Goal: Information Seeking & Learning: Learn about a topic

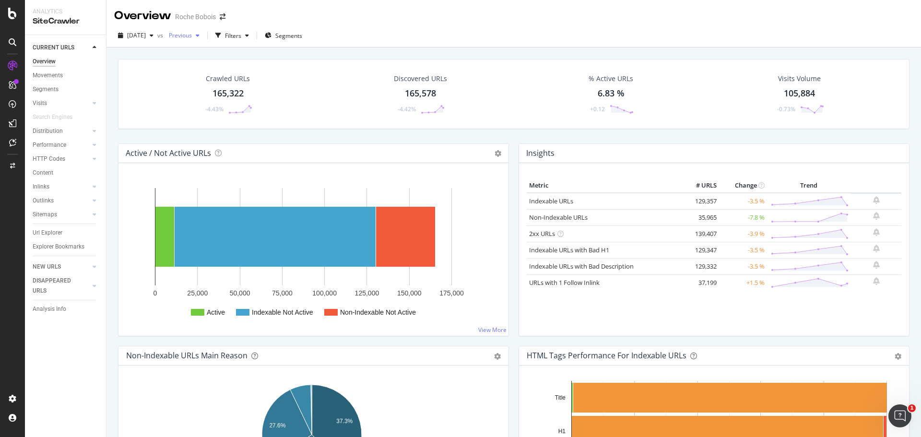
click at [192, 37] on span "Previous" at bounding box center [178, 35] width 27 height 8
click at [192, 35] on span "Previous" at bounding box center [178, 35] width 27 height 8
click at [146, 32] on span "[DATE]" at bounding box center [136, 35] width 19 height 8
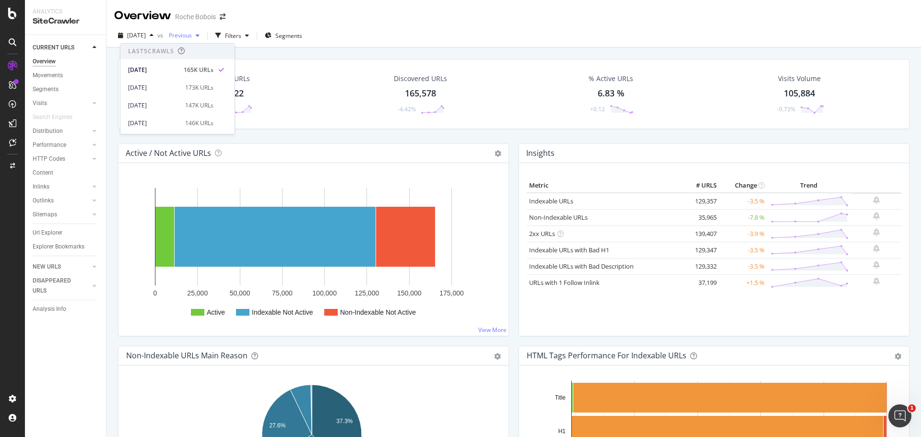
click at [192, 35] on span "Previous" at bounding box center [178, 35] width 27 height 8
click at [192, 38] on span "Previous" at bounding box center [178, 35] width 27 height 8
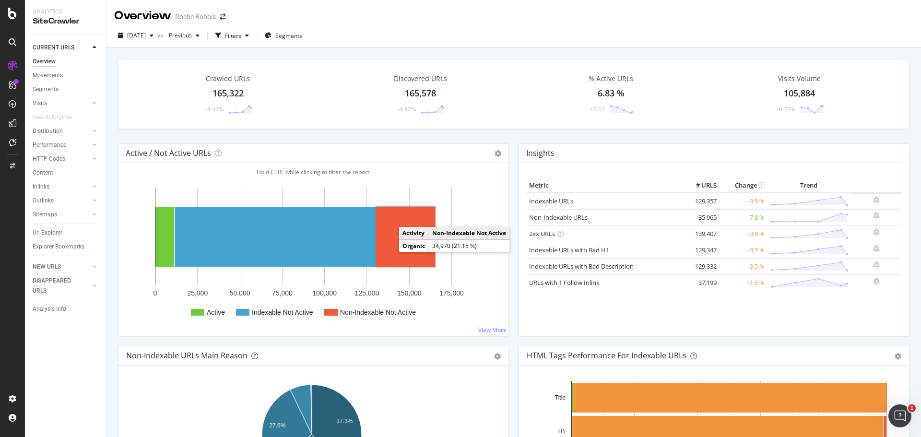
click at [395, 238] on rect "A chart." at bounding box center [405, 237] width 59 height 60
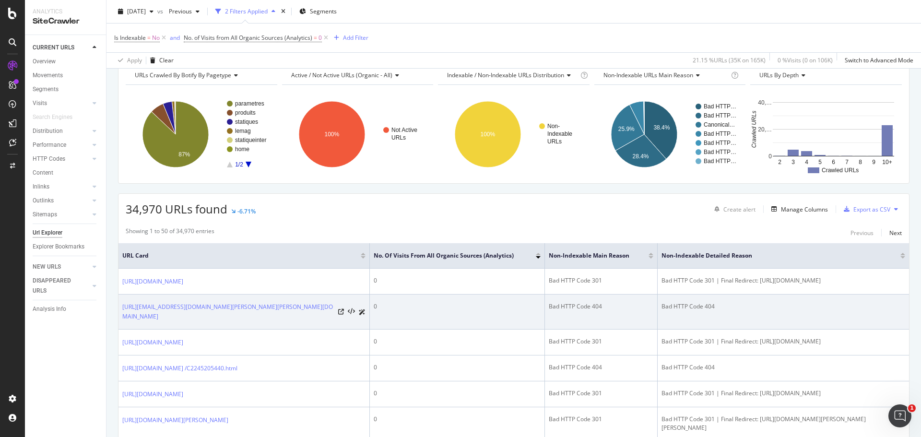
scroll to position [48, 0]
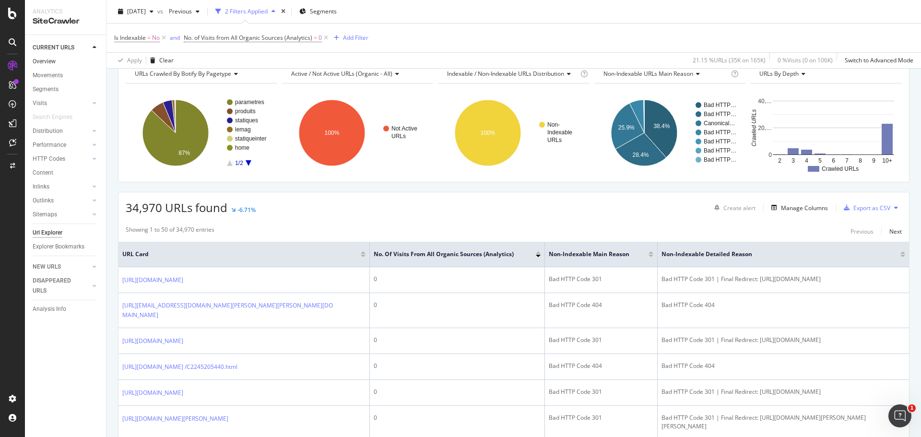
click at [72, 62] on link "Overview" at bounding box center [66, 62] width 67 height 10
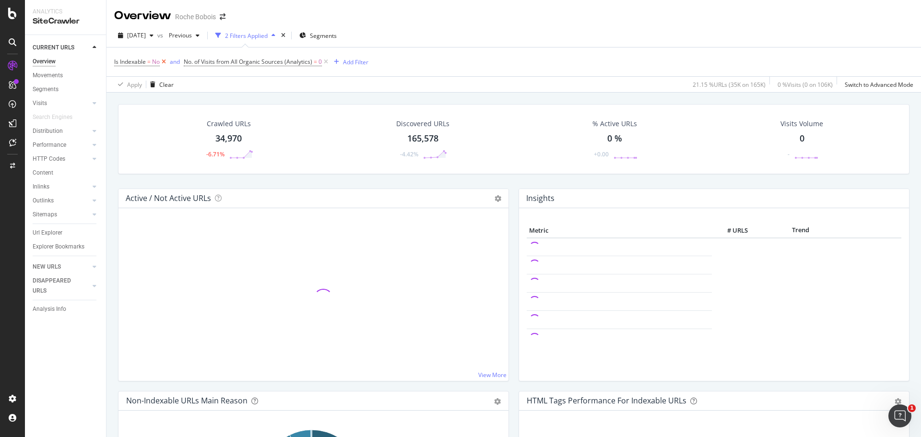
click at [162, 66] on icon at bounding box center [164, 62] width 8 height 10
click at [146, 66] on span "Is Indexable" at bounding box center [130, 62] width 32 height 8
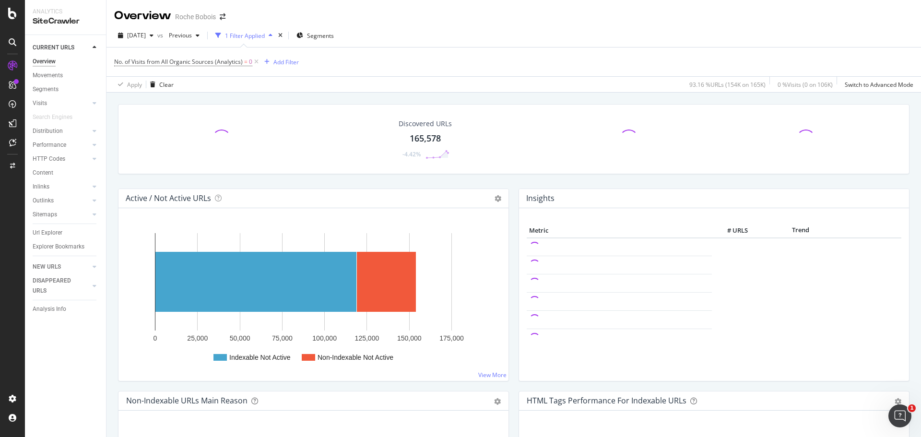
click at [418, 55] on div "No. of Visits from All Organic Sources (Analytics) = 0 Add Filter" at bounding box center [513, 61] width 799 height 29
click at [254, 61] on icon at bounding box center [256, 62] width 8 height 10
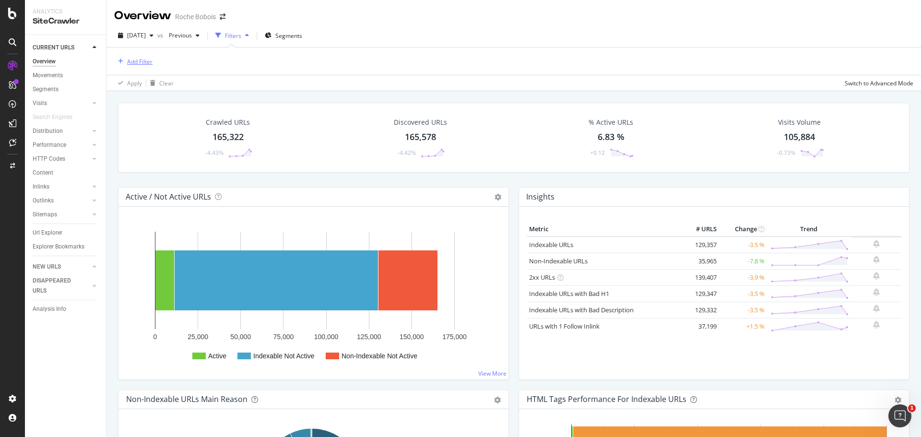
click at [141, 66] on div "Add Filter" at bounding box center [133, 61] width 38 height 11
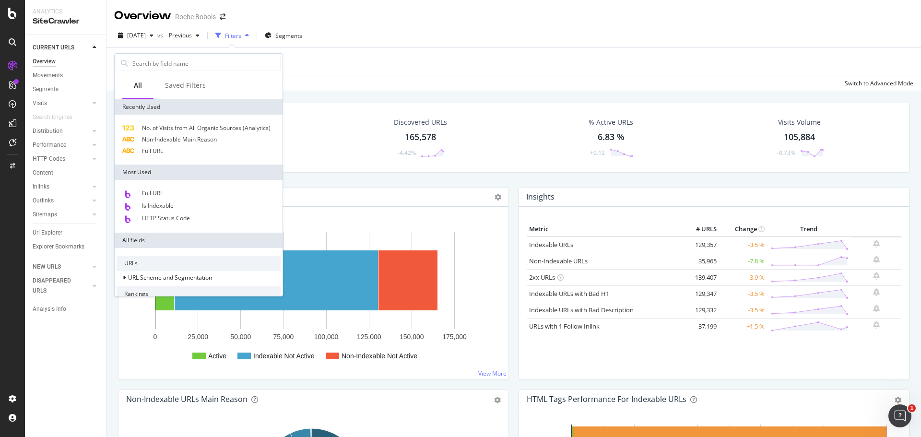
click at [364, 54] on div "Add Filter" at bounding box center [513, 60] width 799 height 27
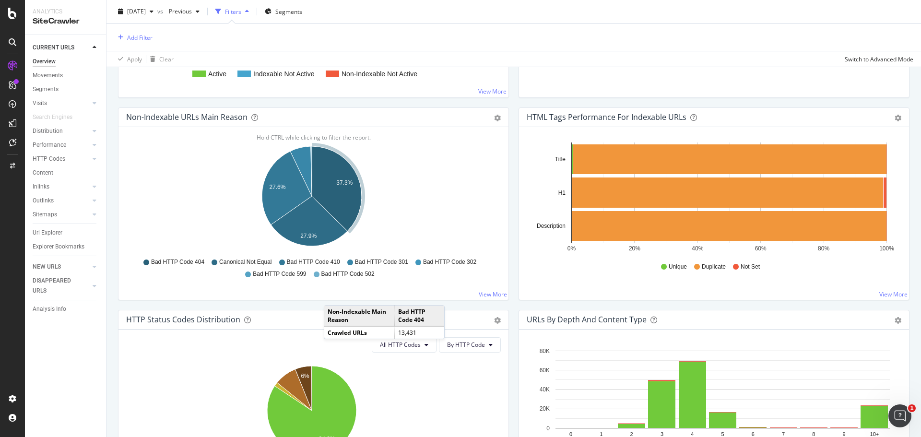
scroll to position [288, 0]
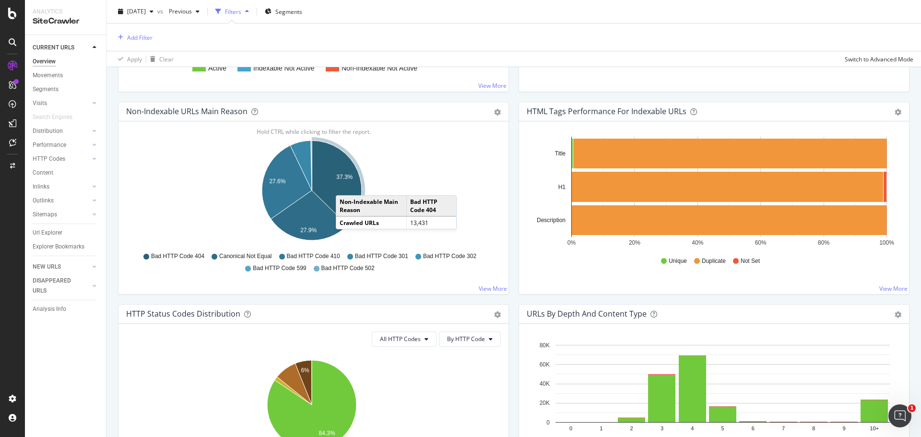
click at [345, 186] on icon "A chart." at bounding box center [337, 183] width 50 height 85
click at [345, 186] on div "Crawled URLs 165,322 -4.43% Discovered URLs 165,578 -4.42% % Active URLs 6.83 %…" at bounding box center [513, 21] width 814 height 437
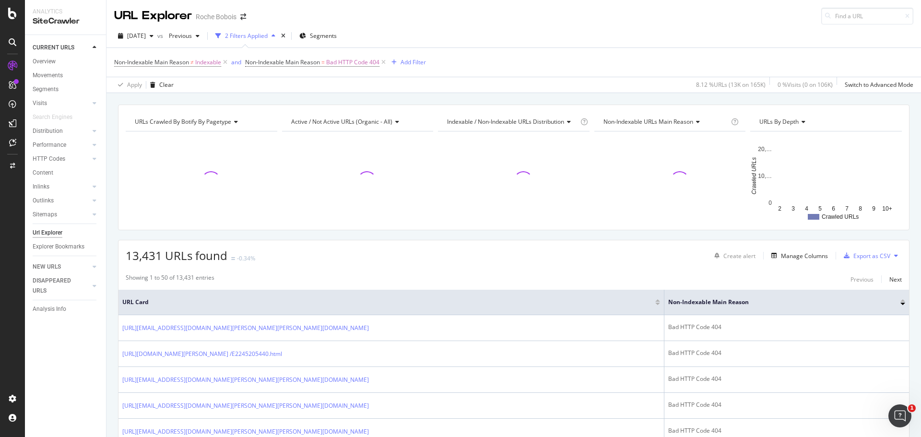
click at [437, 84] on div "Apply Clear 8.12 % URLs ( 13K on 165K ) 0 % Visits ( 0 on 106K ) Switch to Adva…" at bounding box center [513, 85] width 814 height 16
